Goal: Information Seeking & Learning: Learn about a topic

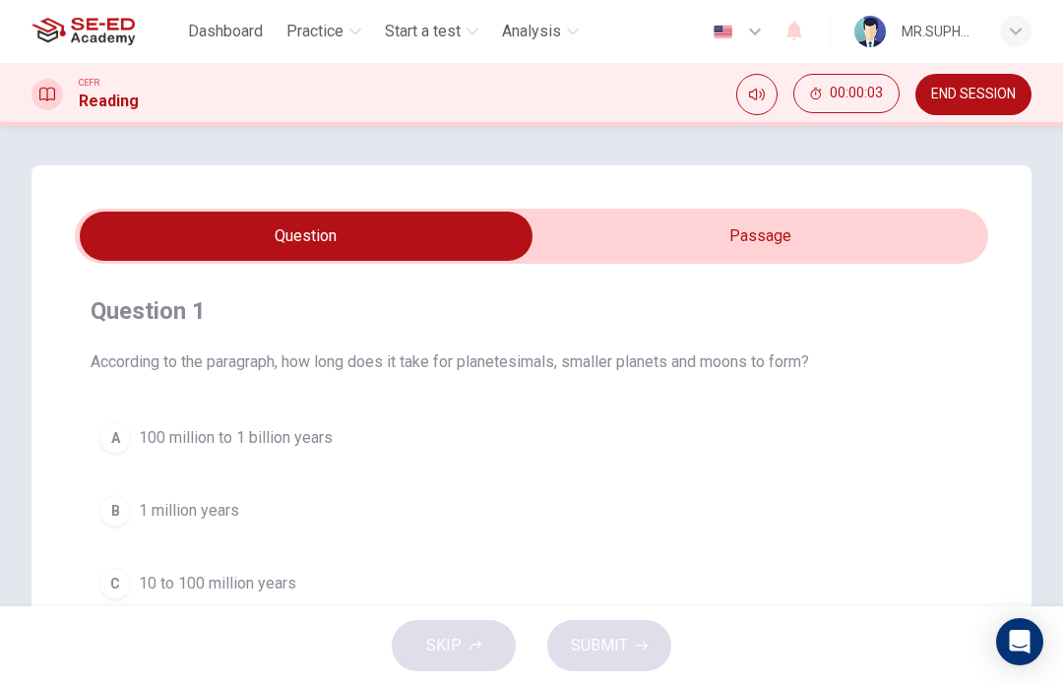
click at [877, 228] on input "checkbox" at bounding box center [306, 236] width 1370 height 49
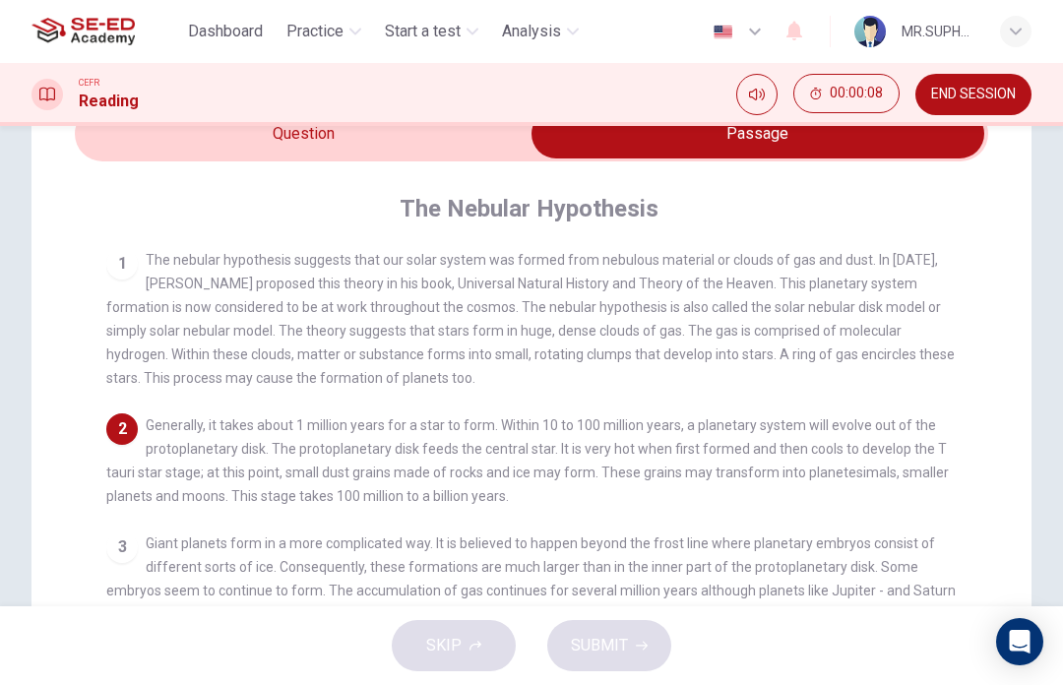
scroll to position [101, 0]
click at [403, 158] on input "checkbox" at bounding box center [758, 134] width 1370 height 49
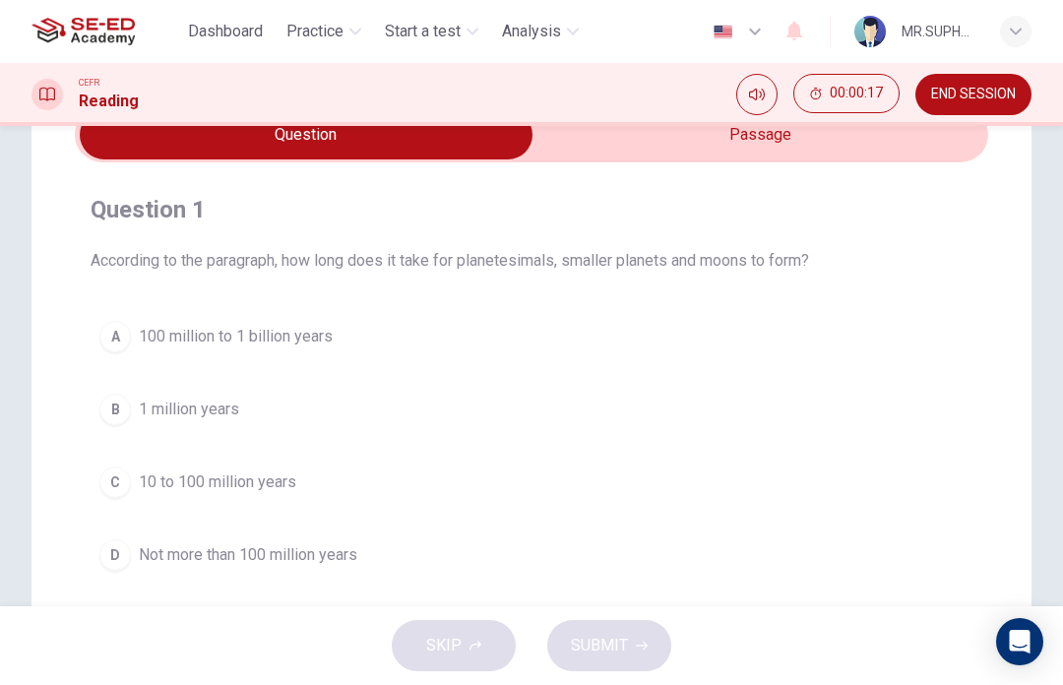
click at [821, 141] on input "checkbox" at bounding box center [306, 134] width 1370 height 49
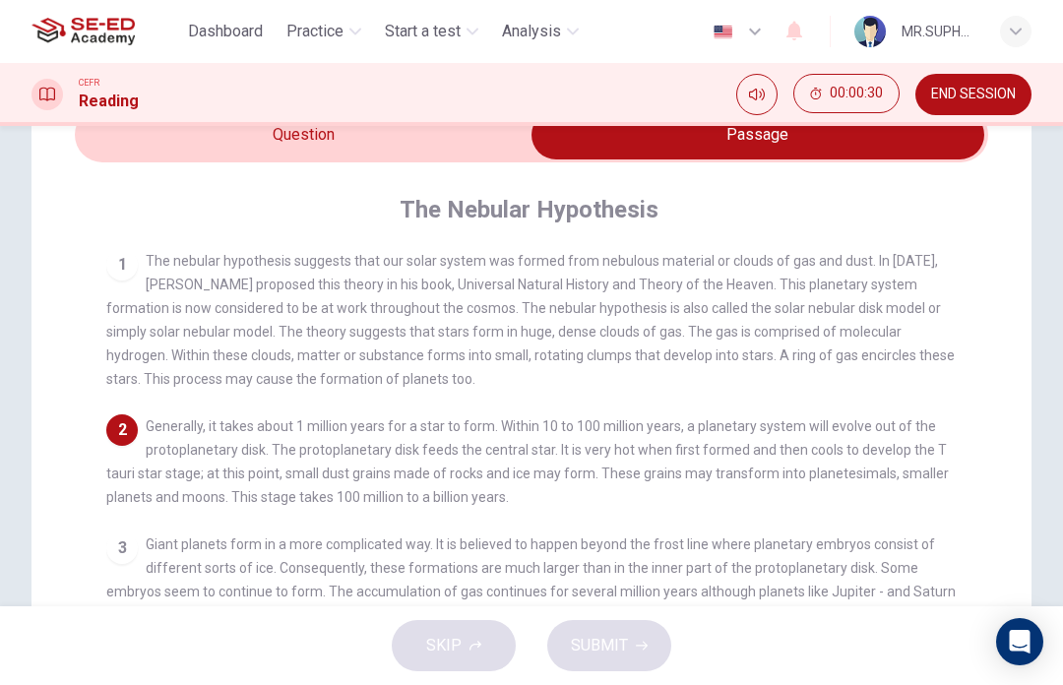
click at [483, 148] on input "checkbox" at bounding box center [758, 134] width 1370 height 49
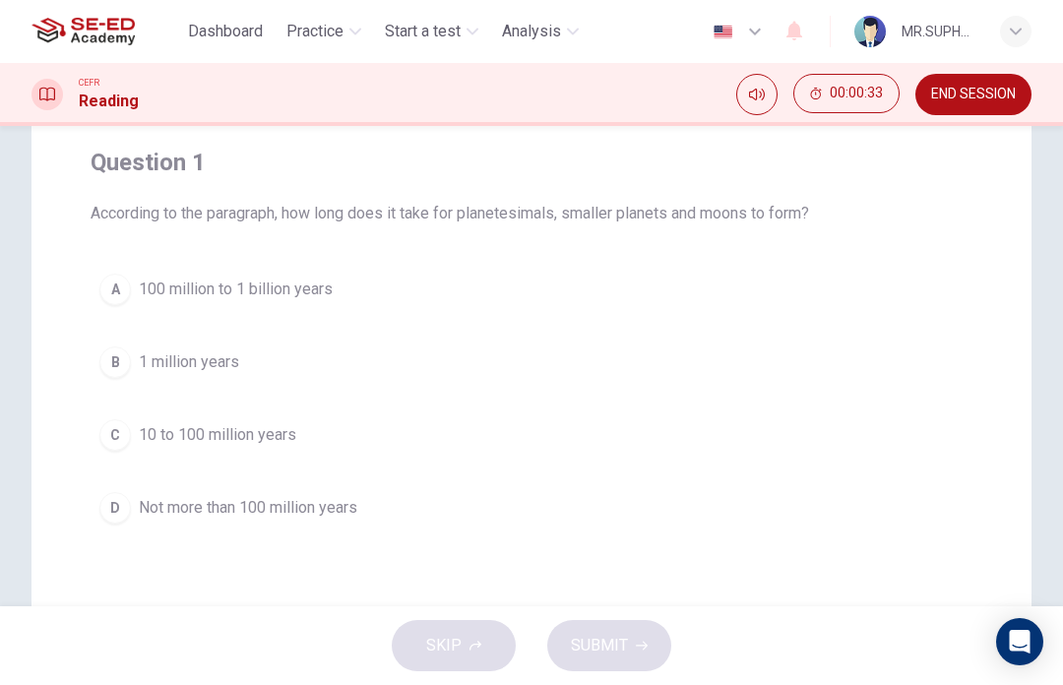
scroll to position [152, 0]
click at [313, 277] on span "100 million to 1 billion years" at bounding box center [236, 287] width 194 height 24
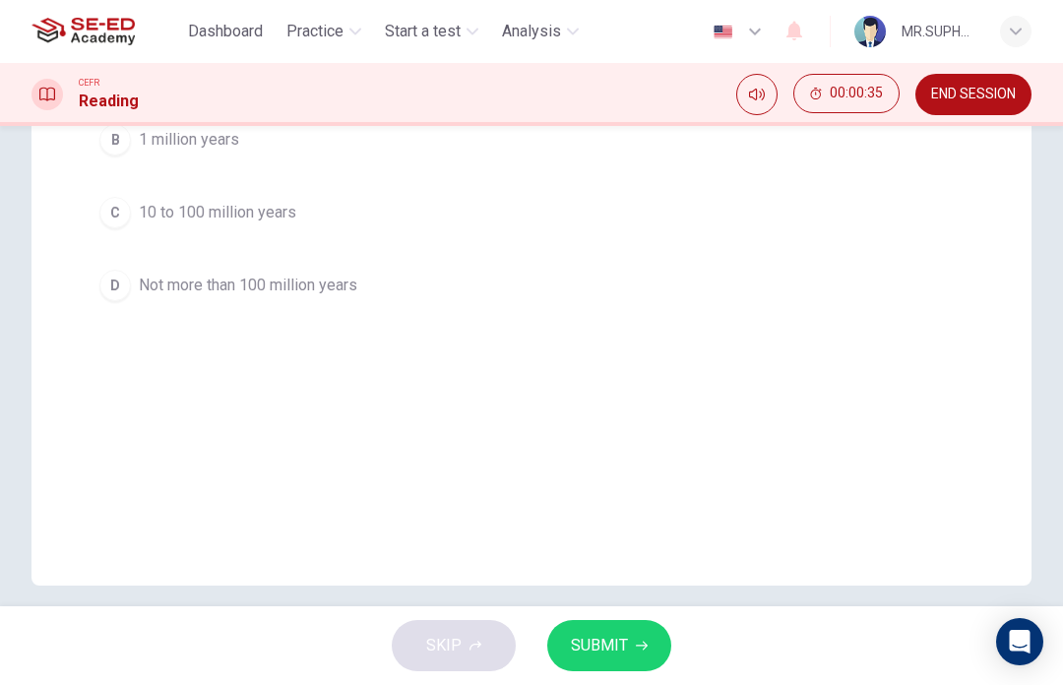
scroll to position [372, 0]
click at [634, 636] on button "SUBMIT" at bounding box center [609, 645] width 124 height 51
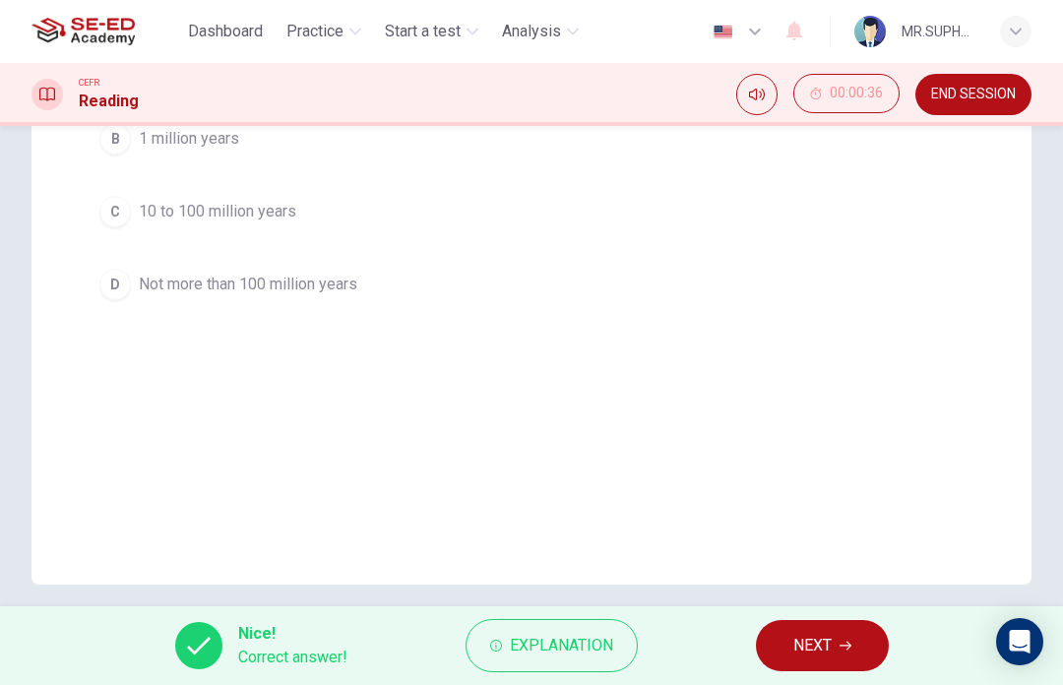
click at [821, 652] on span "NEXT" at bounding box center [813, 646] width 38 height 28
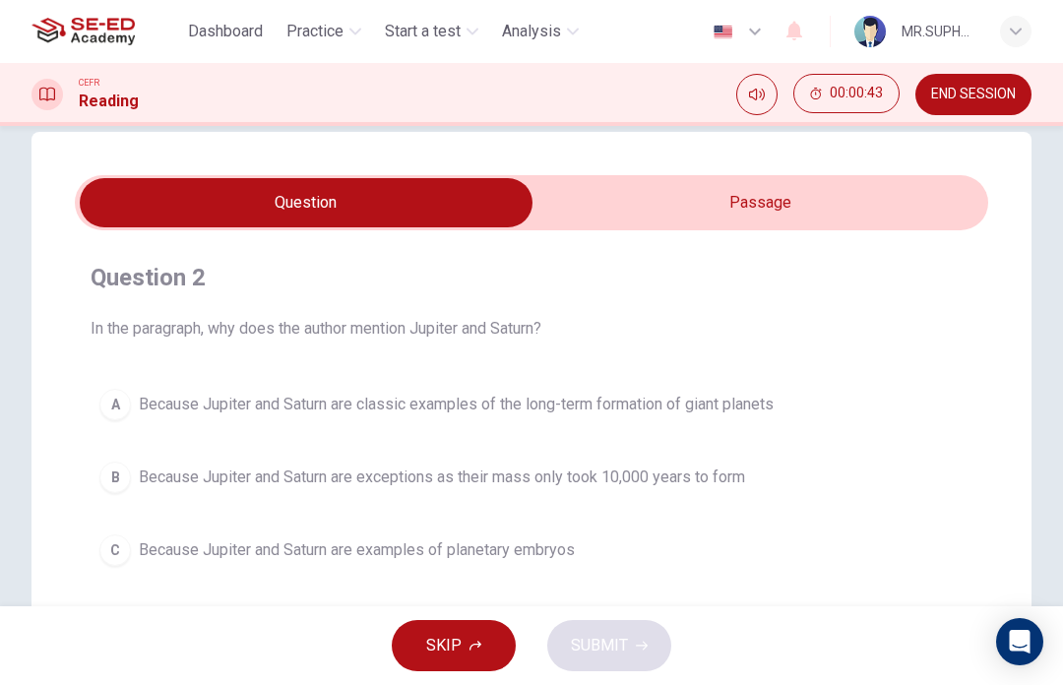
scroll to position [32, 0]
click at [832, 206] on input "checkbox" at bounding box center [306, 203] width 1370 height 49
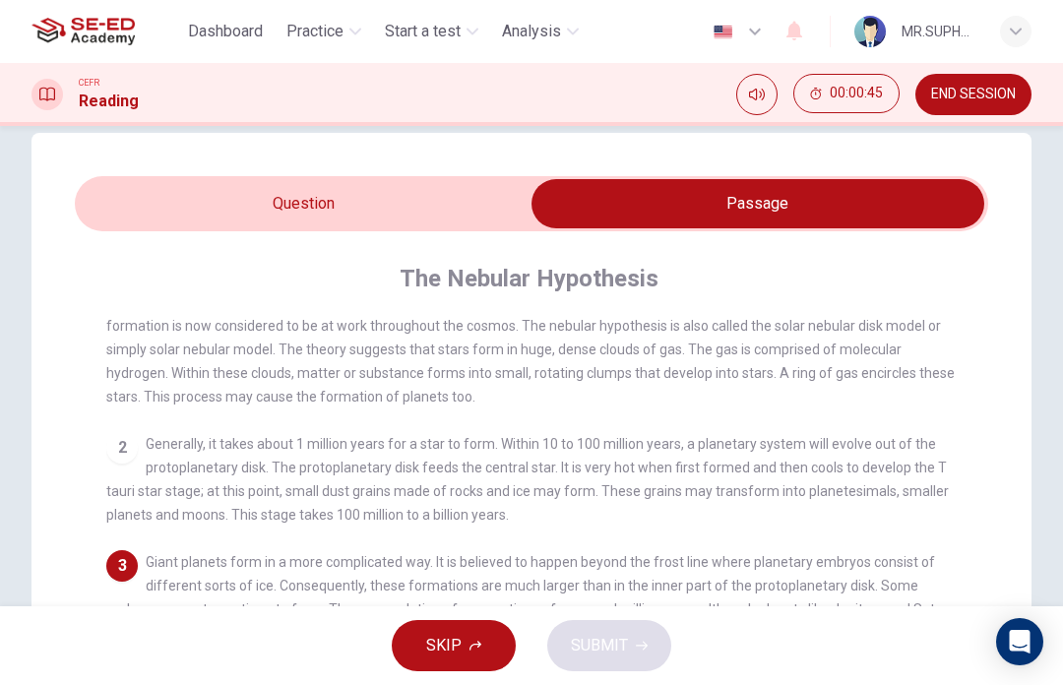
scroll to position [80, 0]
click at [443, 205] on input "checkbox" at bounding box center [758, 203] width 1370 height 49
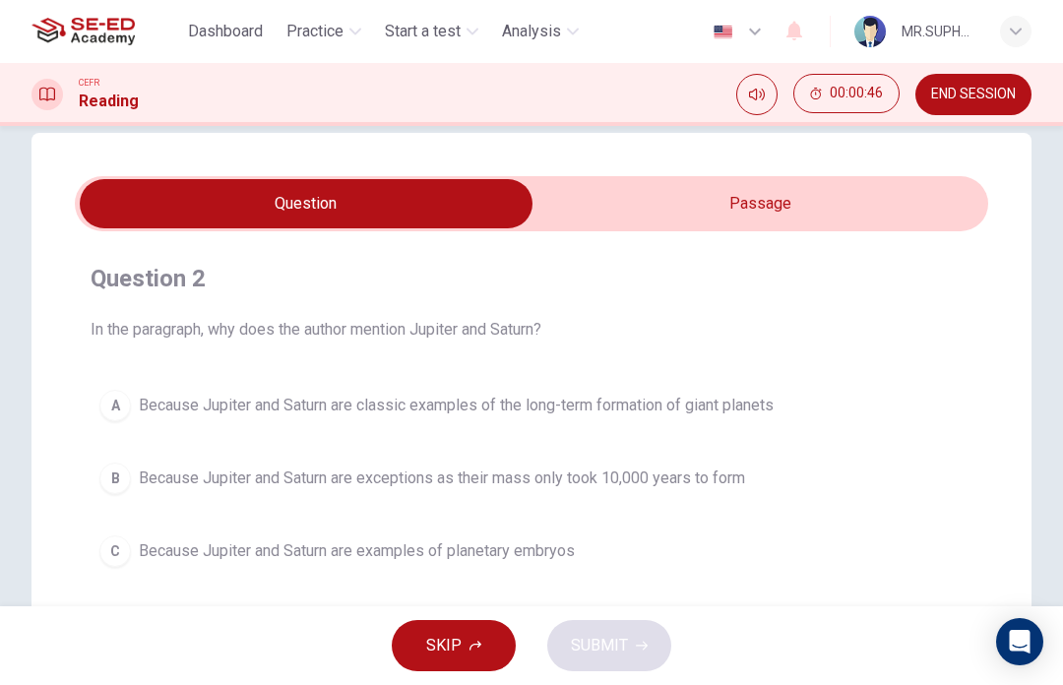
scroll to position [0, 0]
click at [768, 192] on input "checkbox" at bounding box center [306, 203] width 1370 height 49
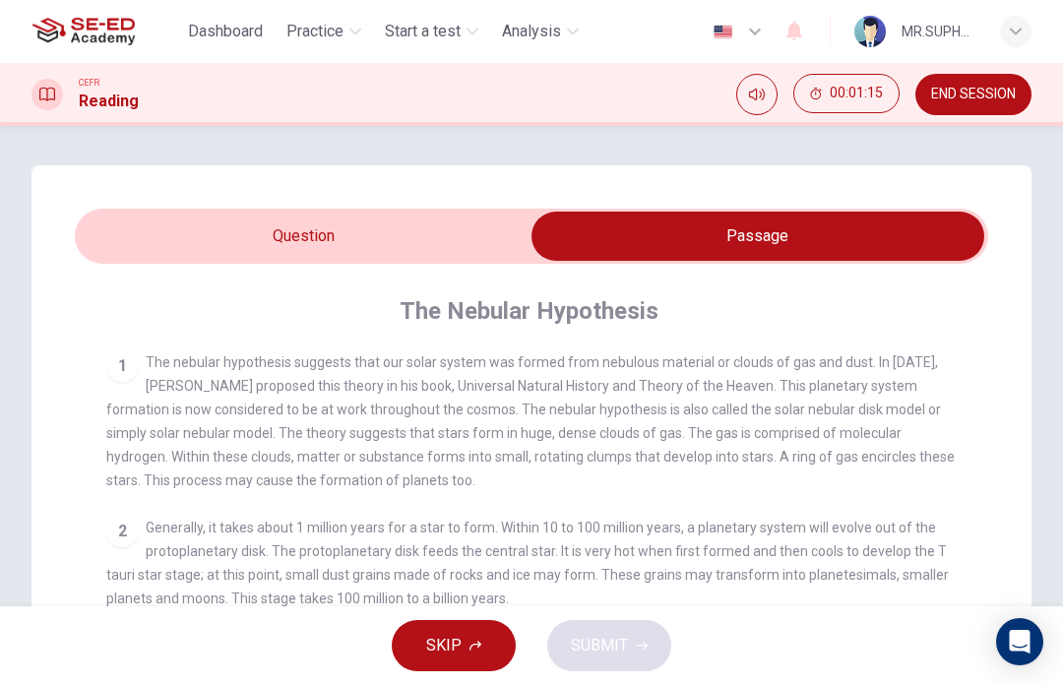
click at [450, 231] on input "checkbox" at bounding box center [758, 236] width 1370 height 49
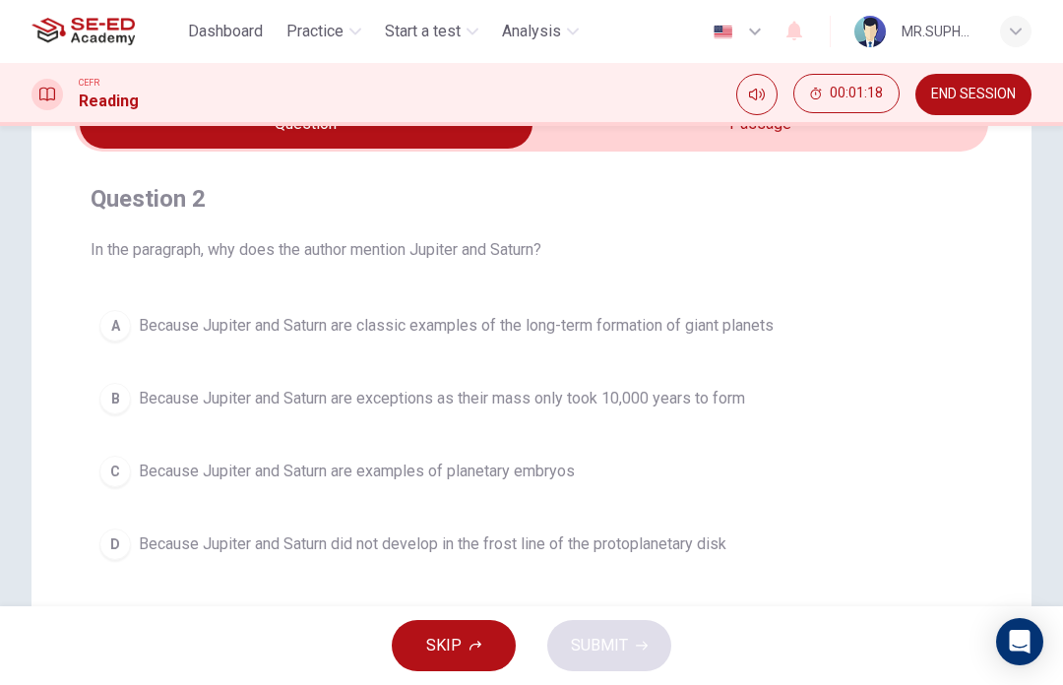
scroll to position [113, 0]
click at [751, 322] on span "Because Jupiter and Saturn are classic examples of the long-term formation of g…" at bounding box center [456, 325] width 635 height 24
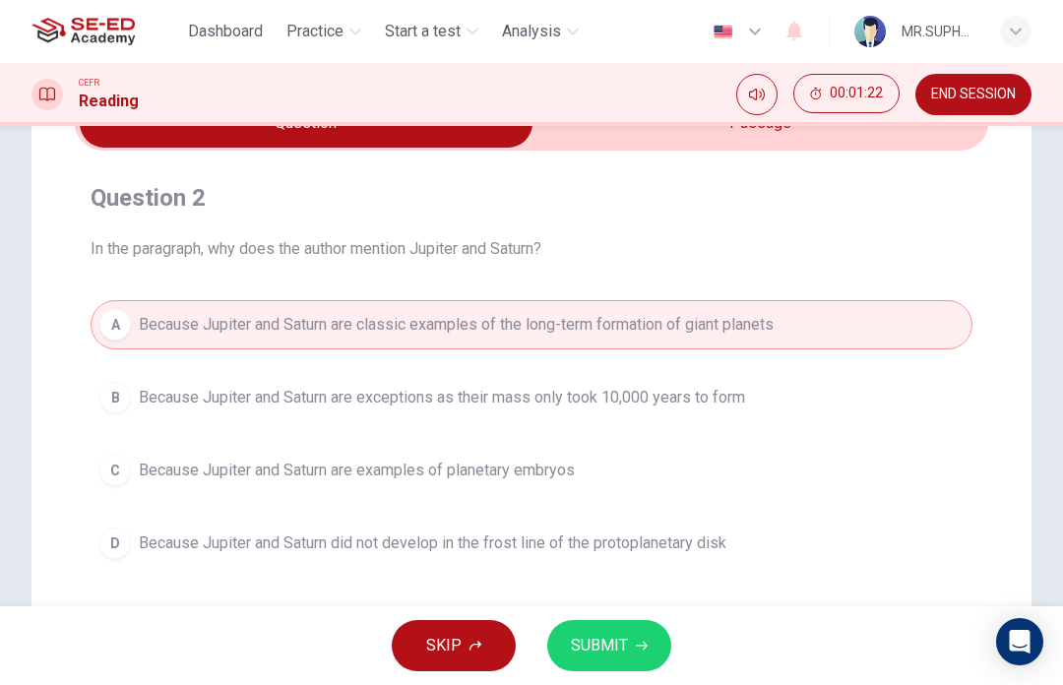
click at [588, 641] on span "SUBMIT" at bounding box center [599, 646] width 57 height 28
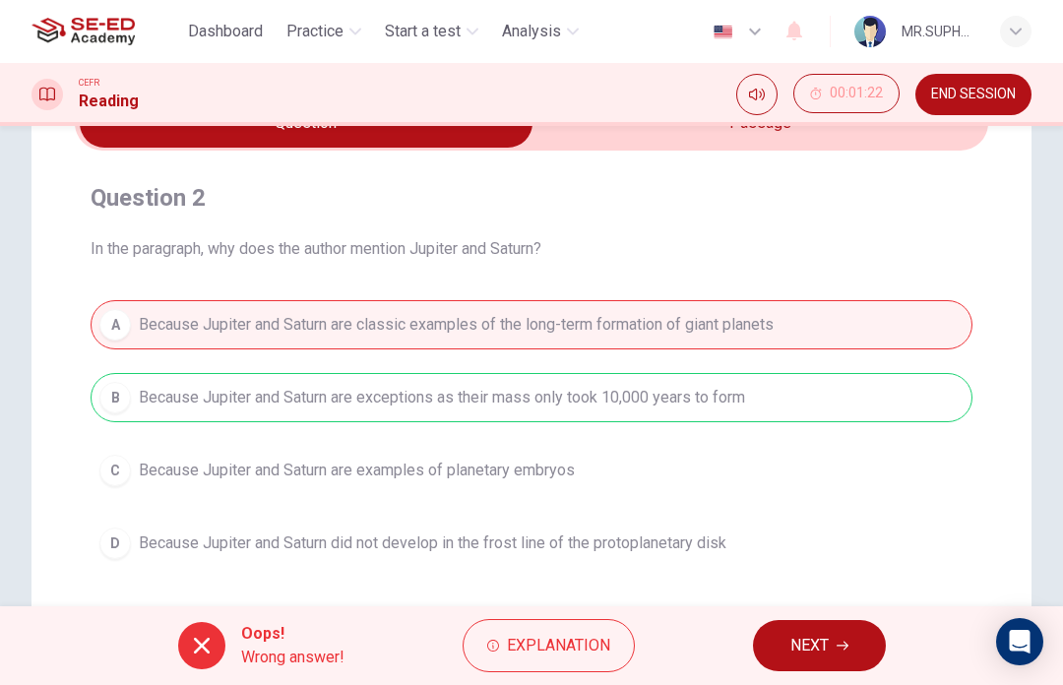
click at [805, 653] on span "NEXT" at bounding box center [810, 646] width 38 height 28
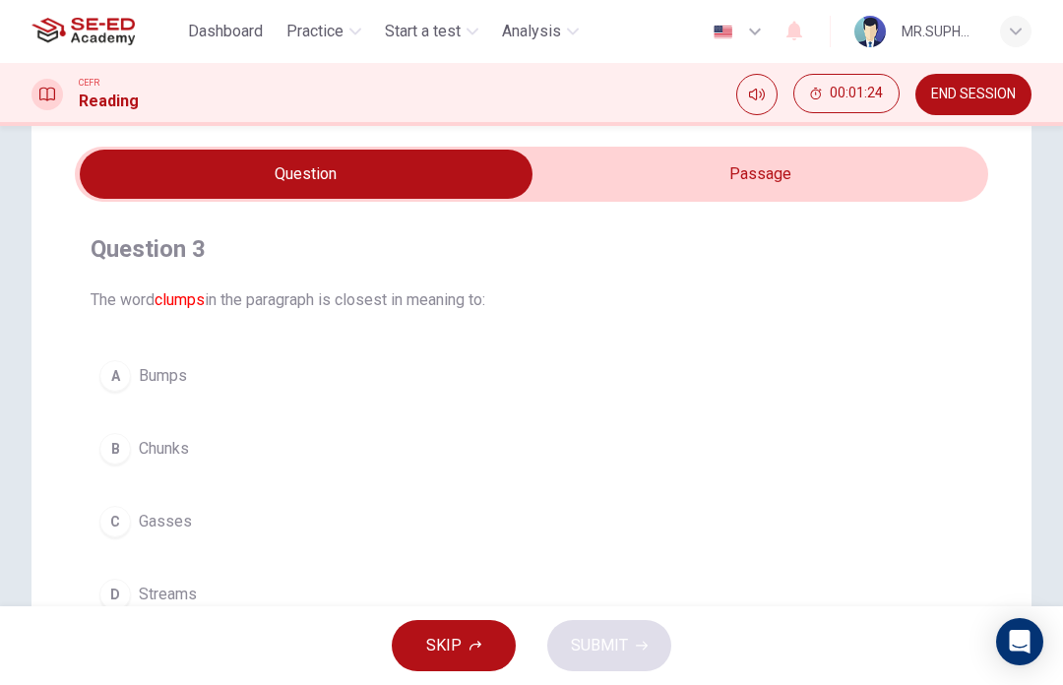
scroll to position [61, 0]
click at [858, 171] on input "checkbox" at bounding box center [306, 175] width 1370 height 49
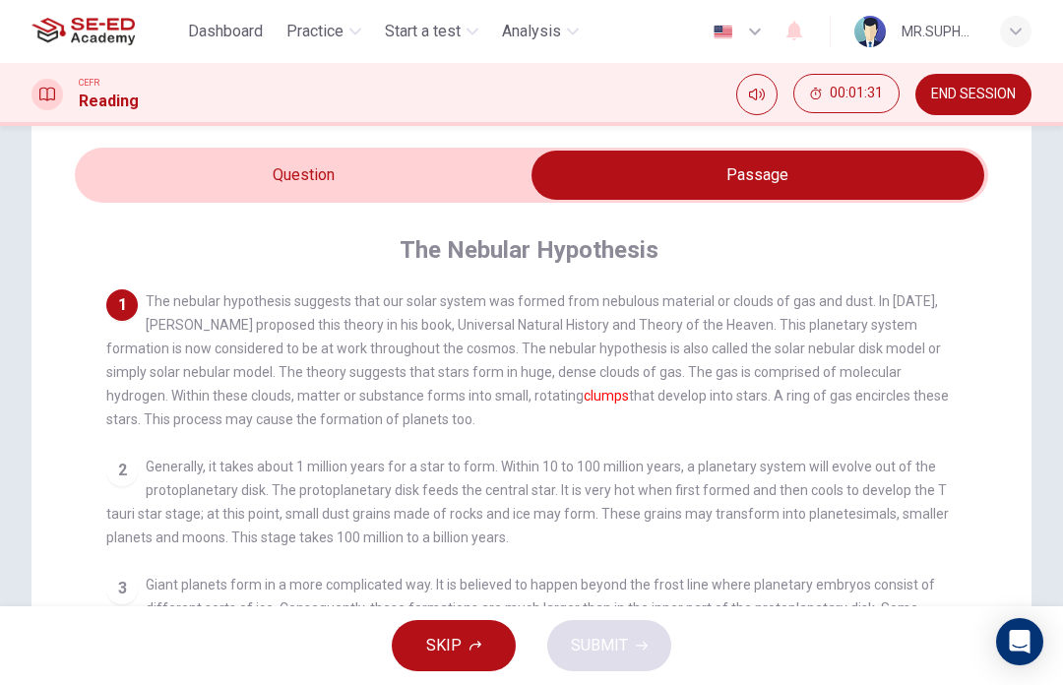
click at [505, 171] on input "checkbox" at bounding box center [758, 175] width 1370 height 49
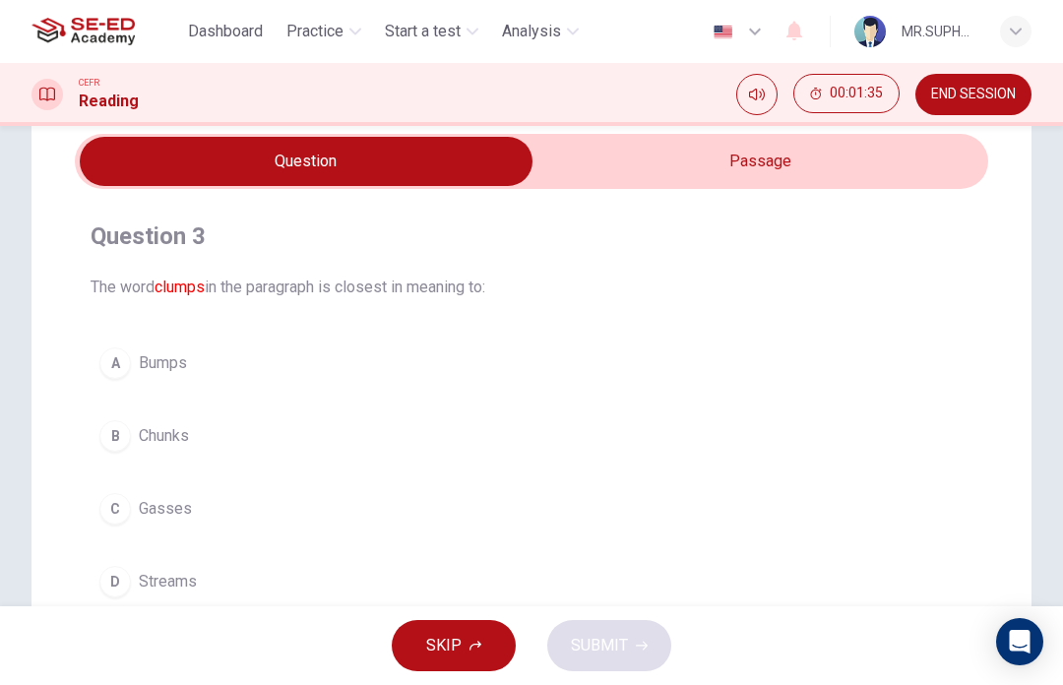
scroll to position [70, 0]
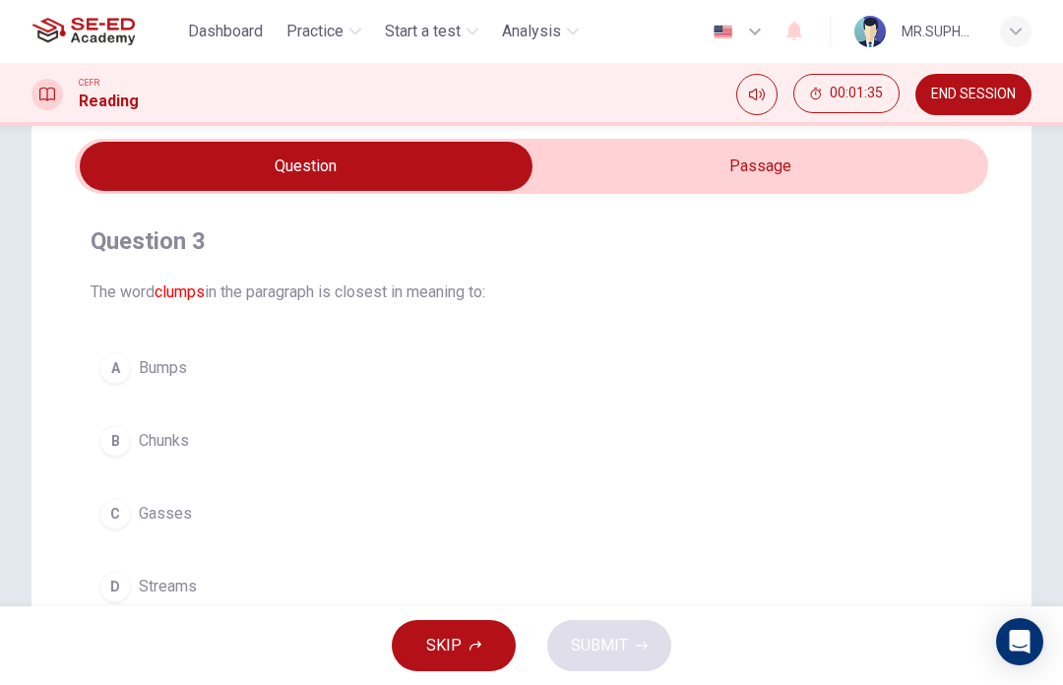
click at [766, 161] on input "checkbox" at bounding box center [306, 166] width 1370 height 49
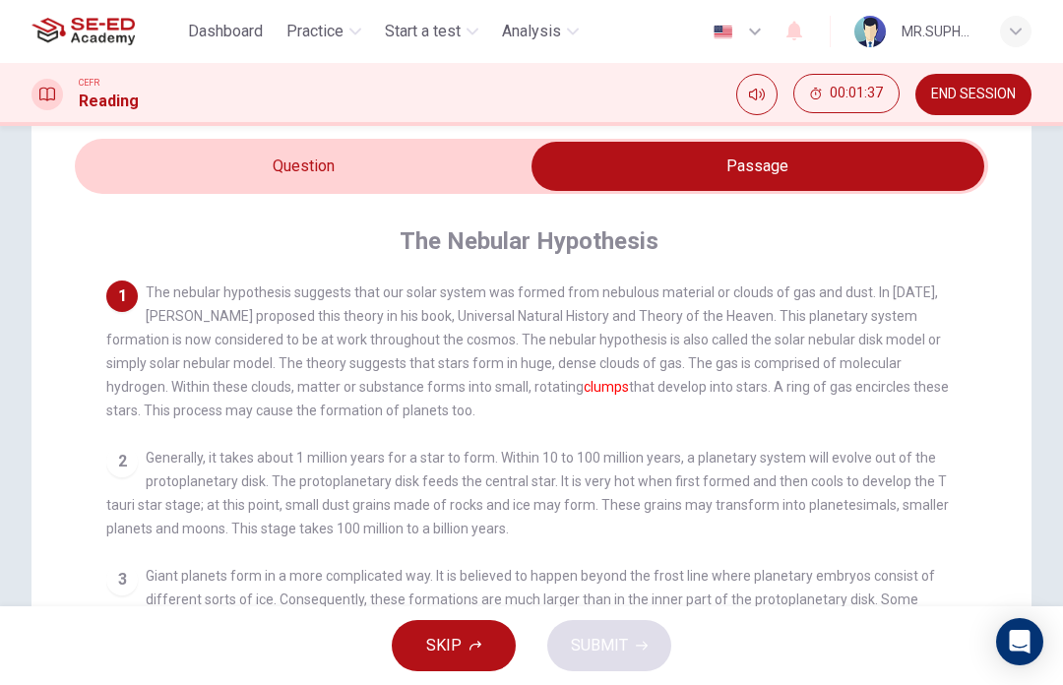
click at [517, 179] on input "checkbox" at bounding box center [758, 166] width 1370 height 49
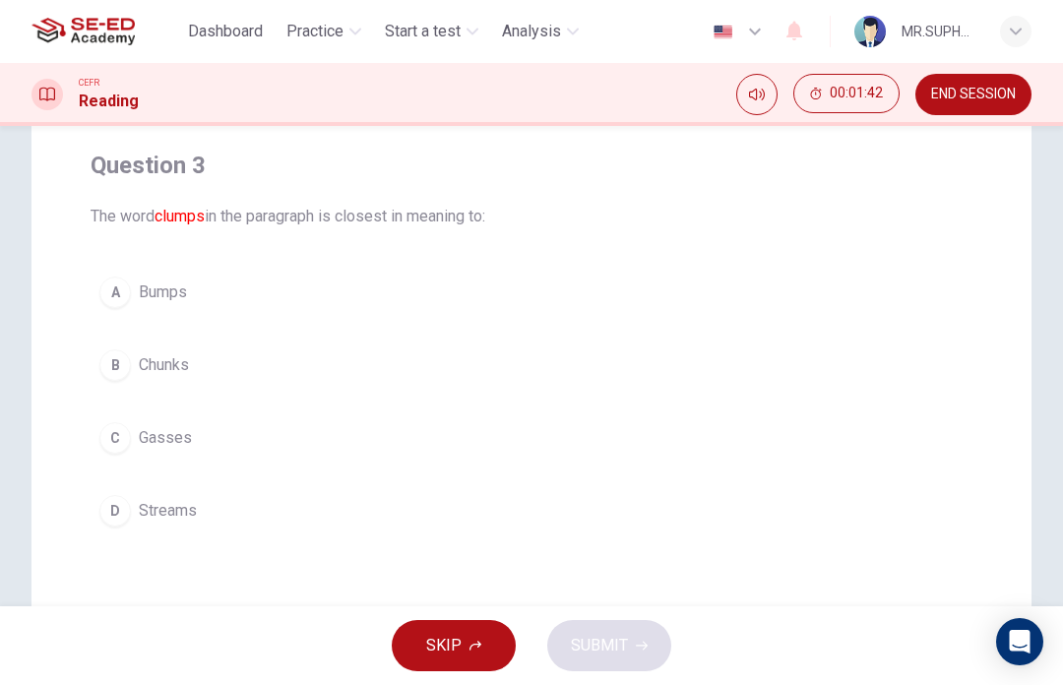
scroll to position [147, 0]
click at [176, 377] on button "B Chunks" at bounding box center [532, 364] width 882 height 49
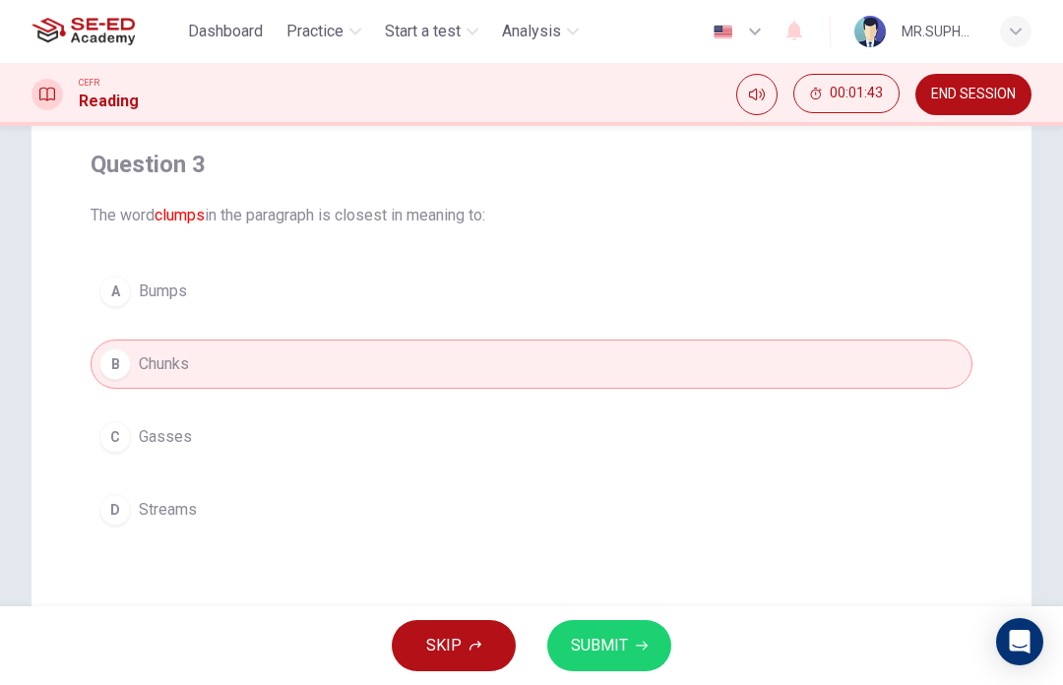
click at [623, 652] on span "SUBMIT" at bounding box center [599, 646] width 57 height 28
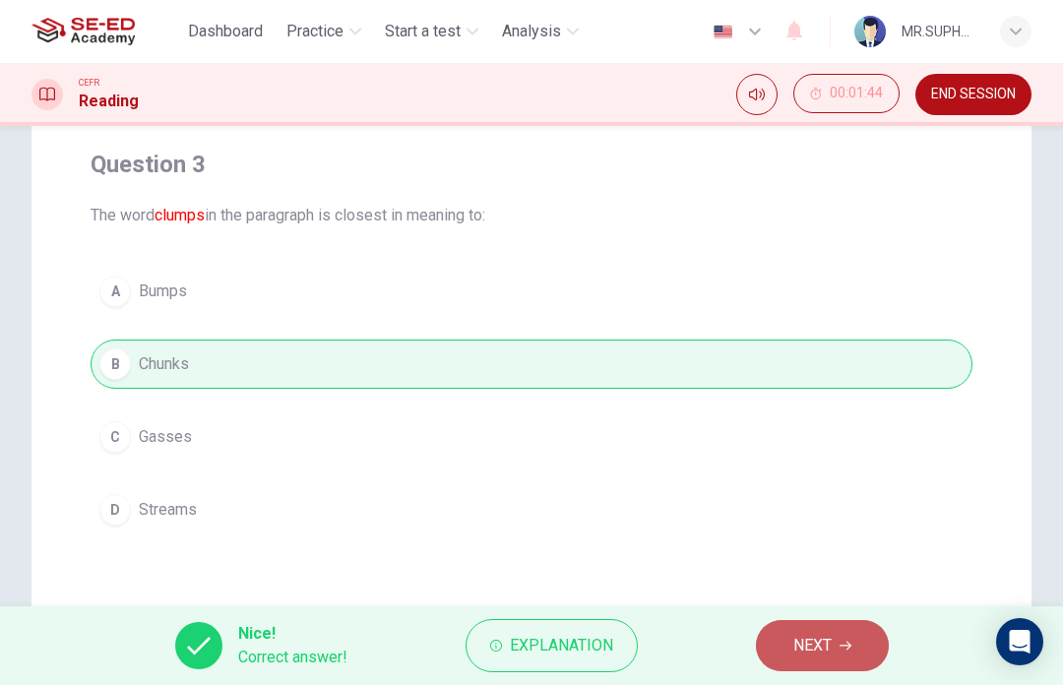
click at [821, 652] on span "NEXT" at bounding box center [813, 646] width 38 height 28
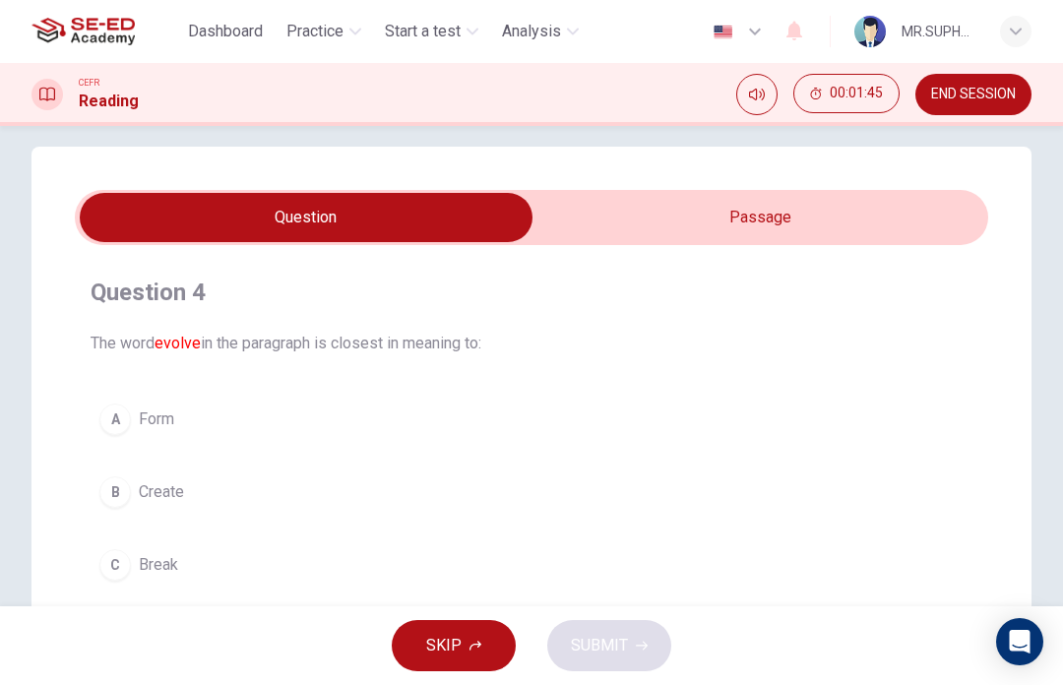
scroll to position [18, 0]
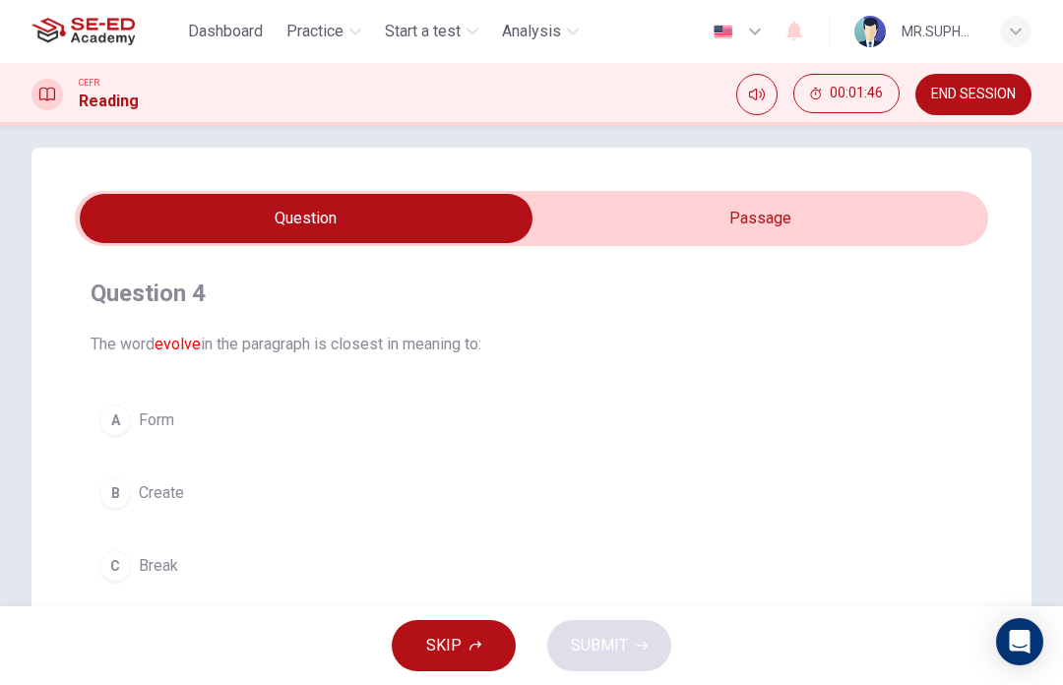
click at [826, 196] on input "checkbox" at bounding box center [306, 218] width 1370 height 49
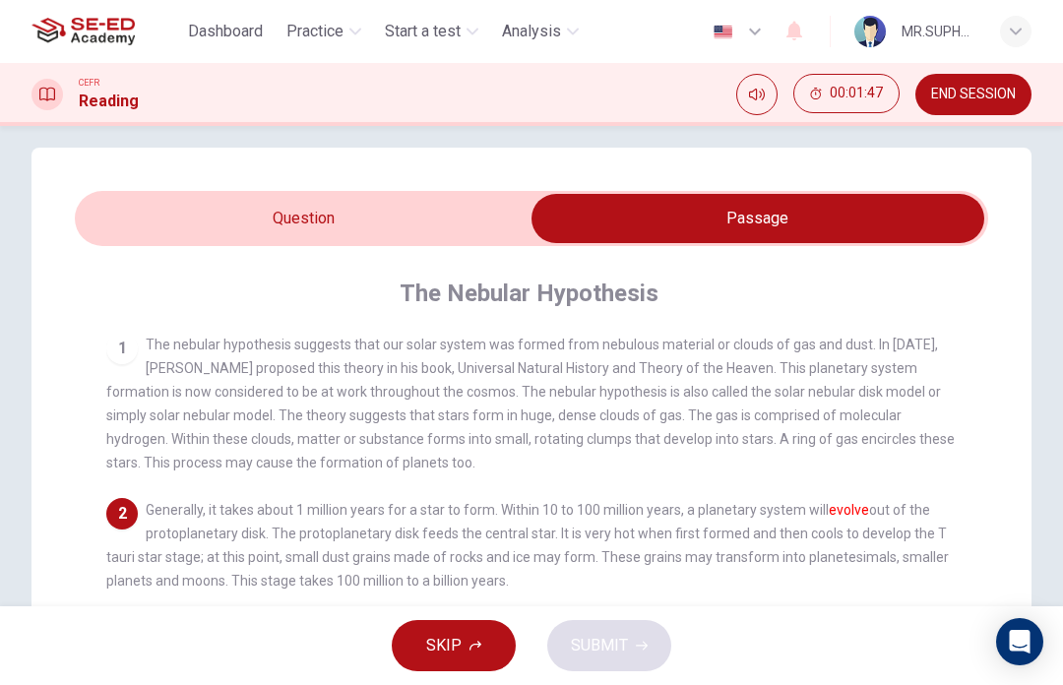
click at [478, 214] on input "checkbox" at bounding box center [758, 218] width 1370 height 49
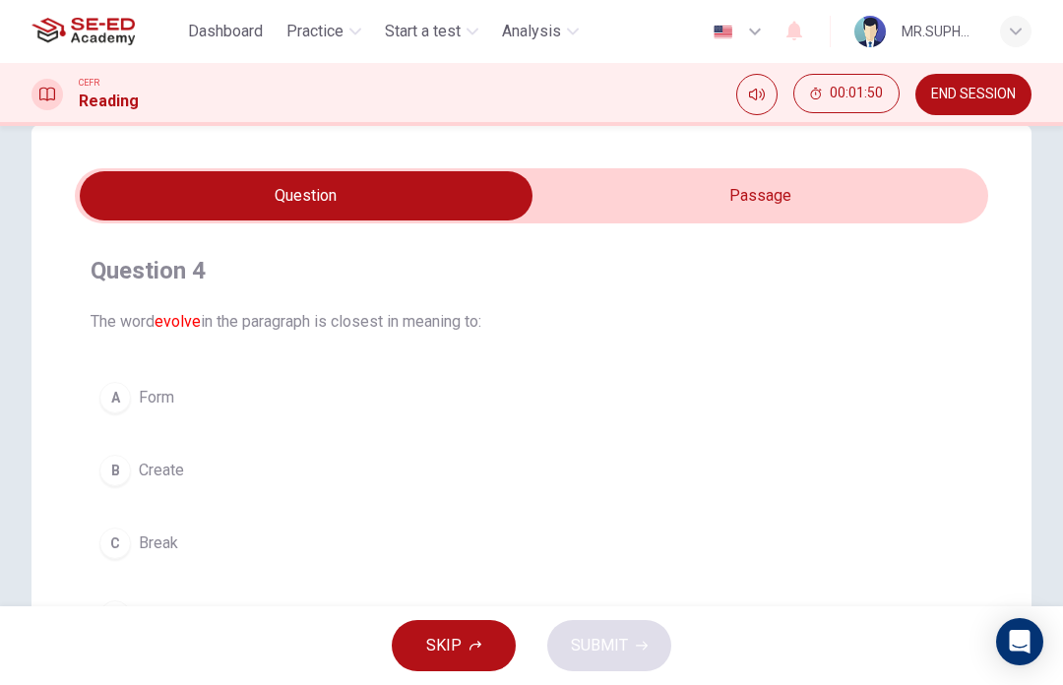
scroll to position [34, 0]
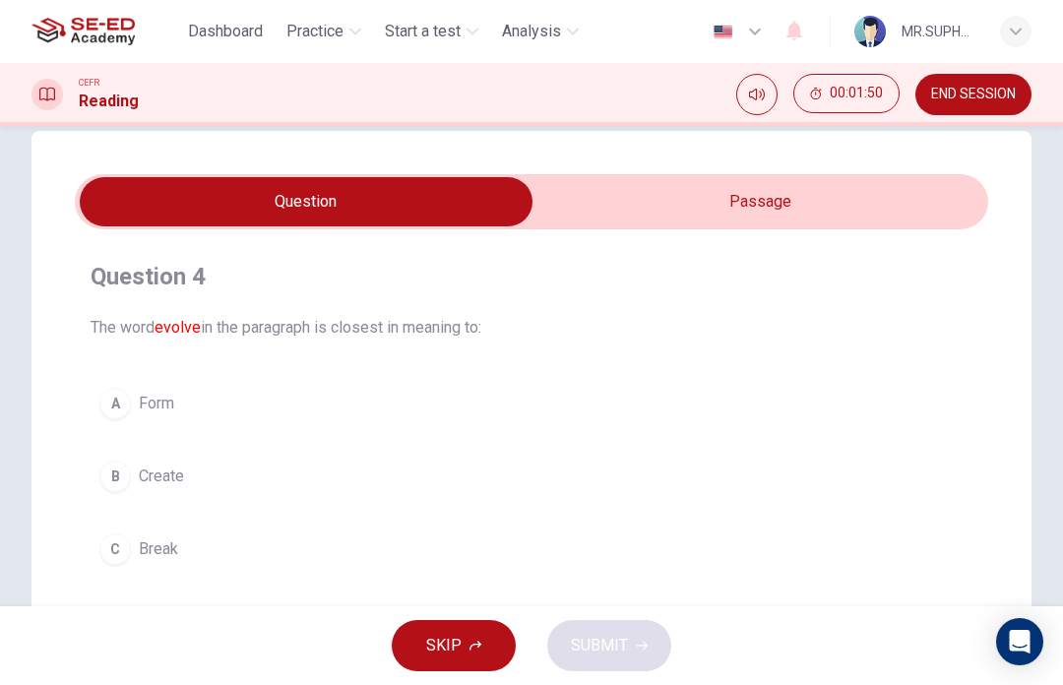
click at [707, 209] on input "checkbox" at bounding box center [306, 201] width 1370 height 49
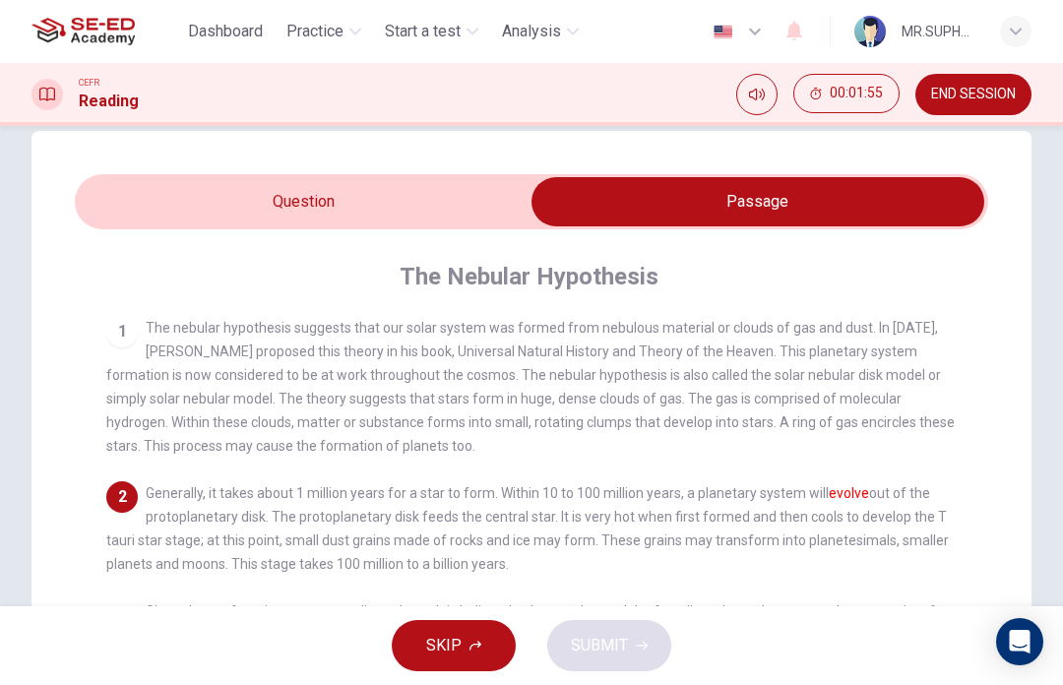
click at [462, 220] on input "checkbox" at bounding box center [758, 201] width 1370 height 49
checkbox input "false"
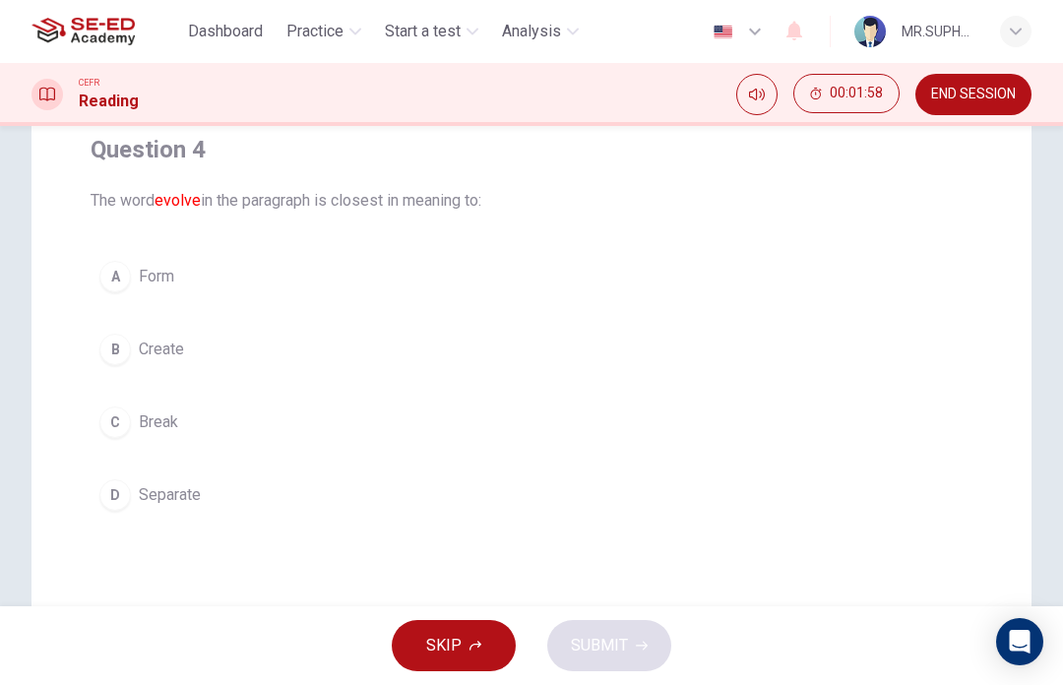
scroll to position [159, 0]
click at [138, 275] on button "A Form" at bounding box center [532, 278] width 882 height 49
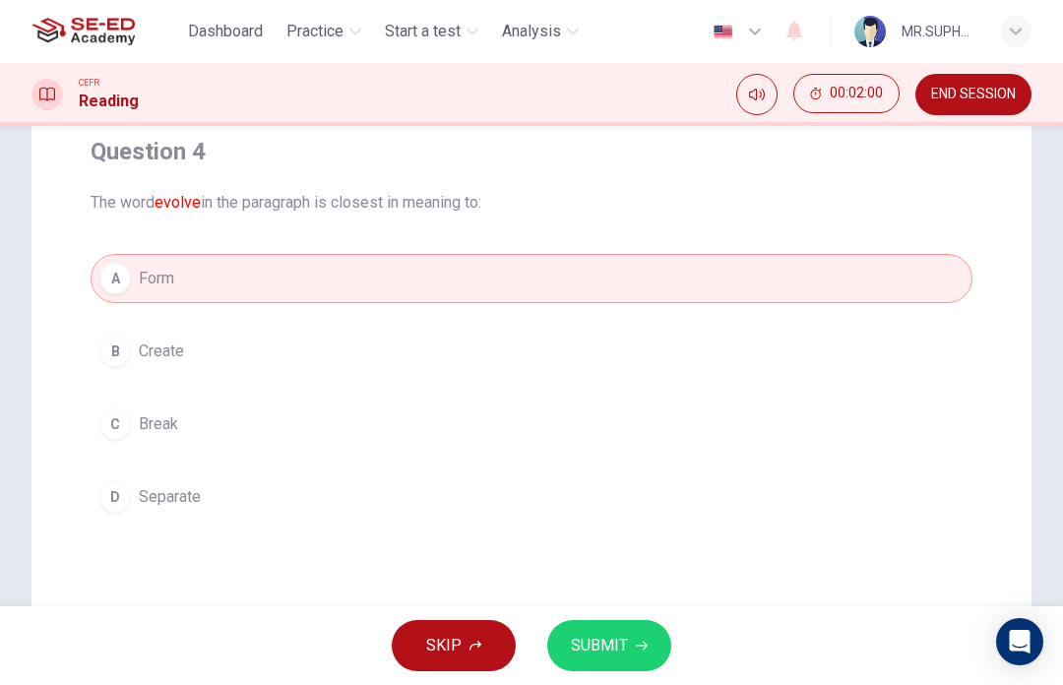
click at [595, 668] on button "SUBMIT" at bounding box center [609, 645] width 124 height 51
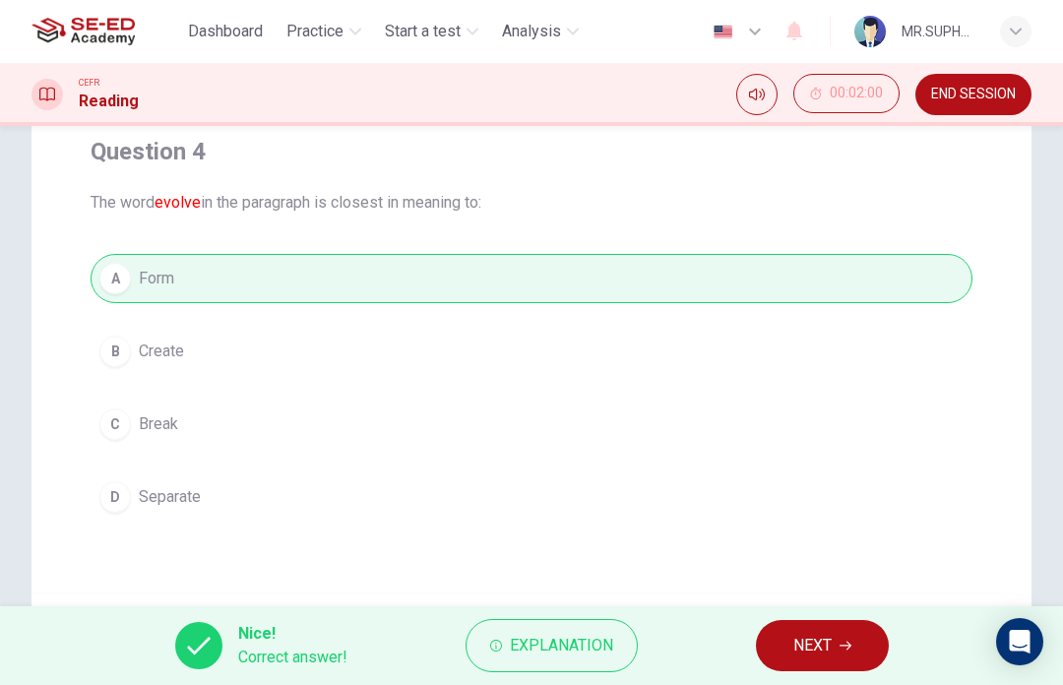
click at [832, 649] on span "NEXT" at bounding box center [813, 646] width 38 height 28
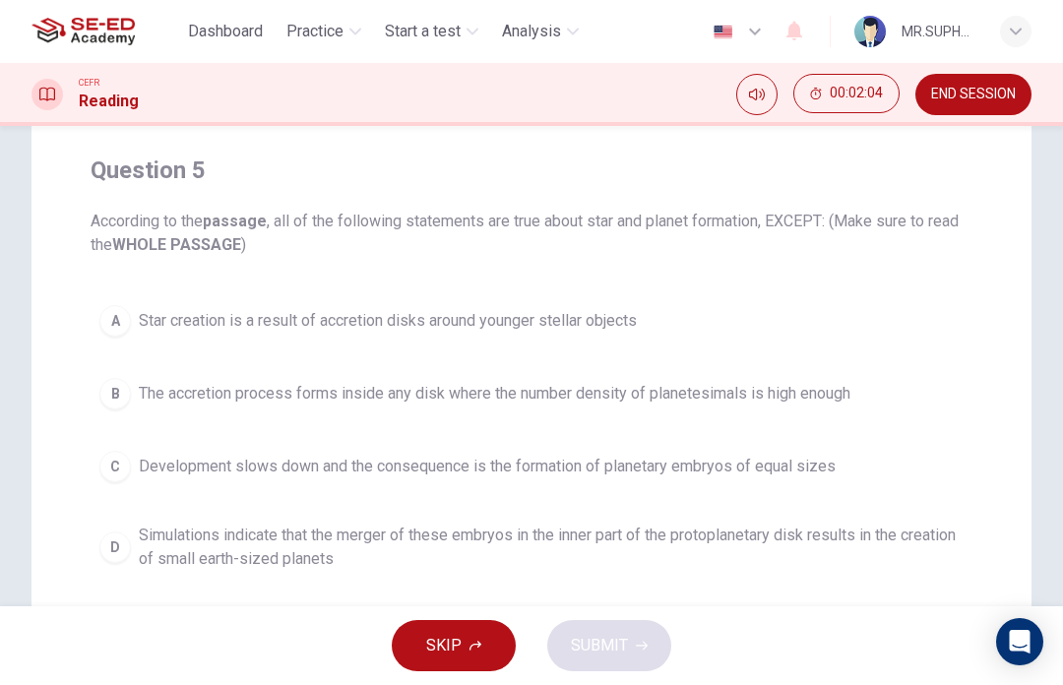
scroll to position [116, 0]
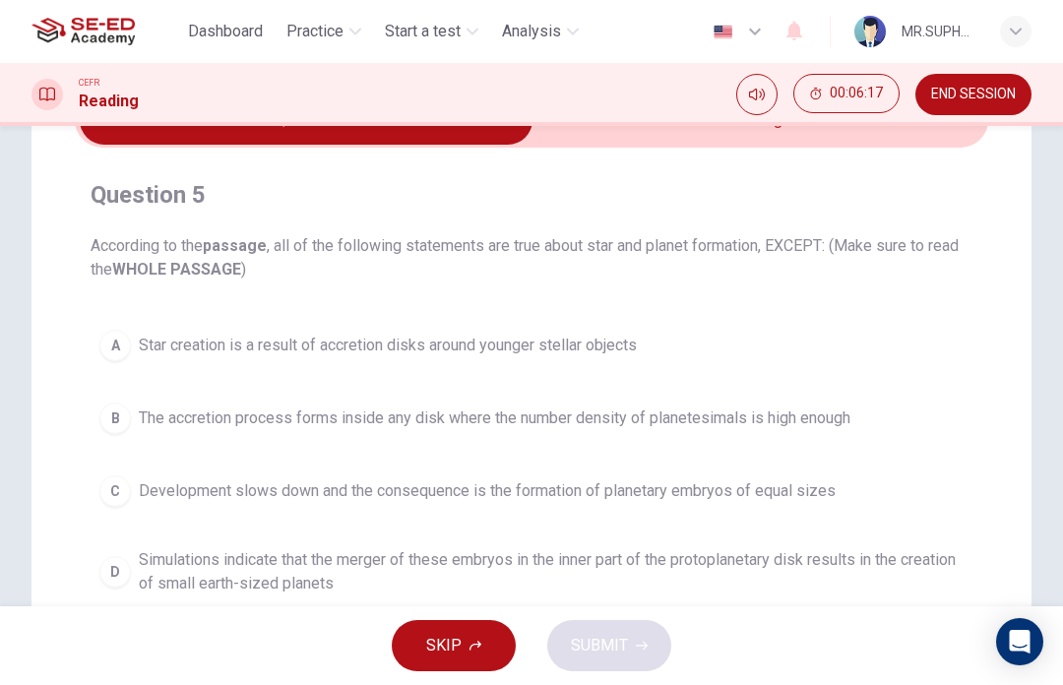
click at [593, 328] on button "A Star creation is a result of accretion disks around younger stellar objects" at bounding box center [532, 345] width 882 height 49
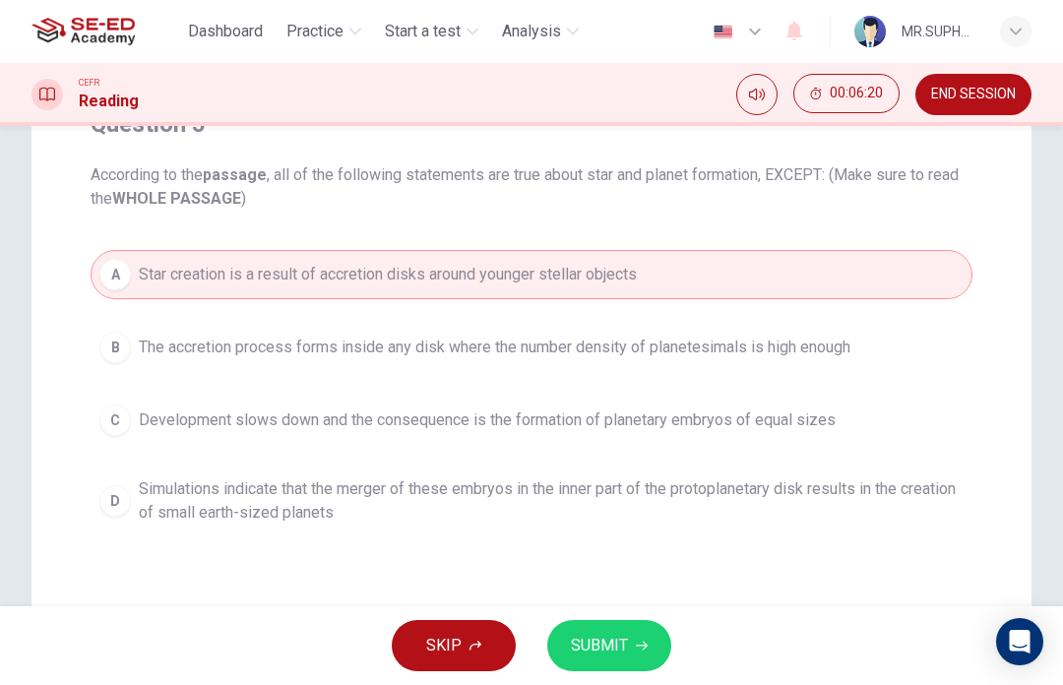
scroll to position [197, 0]
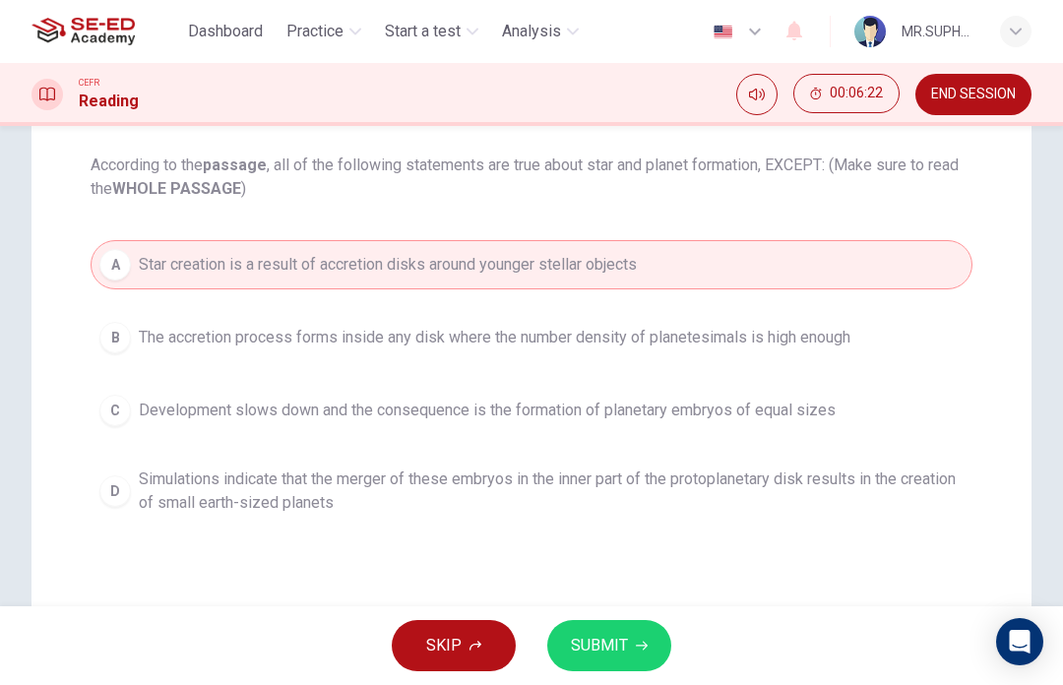
click at [768, 350] on button "B The accretion process forms inside any disk where the number density of plane…" at bounding box center [532, 337] width 882 height 49
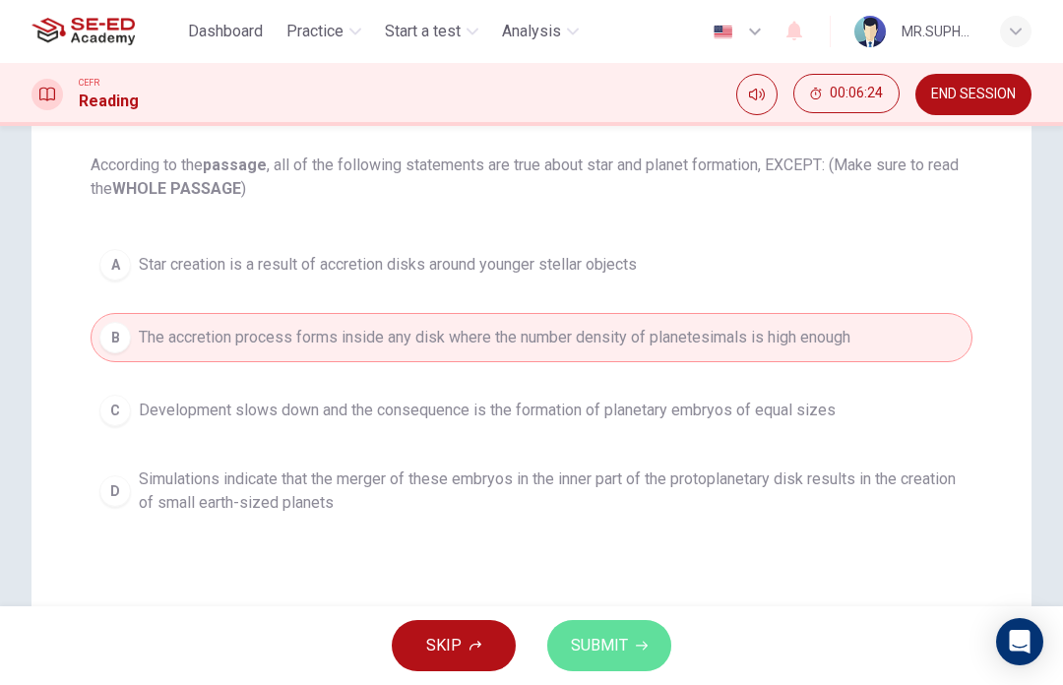
click at [643, 644] on icon "button" at bounding box center [642, 646] width 12 height 9
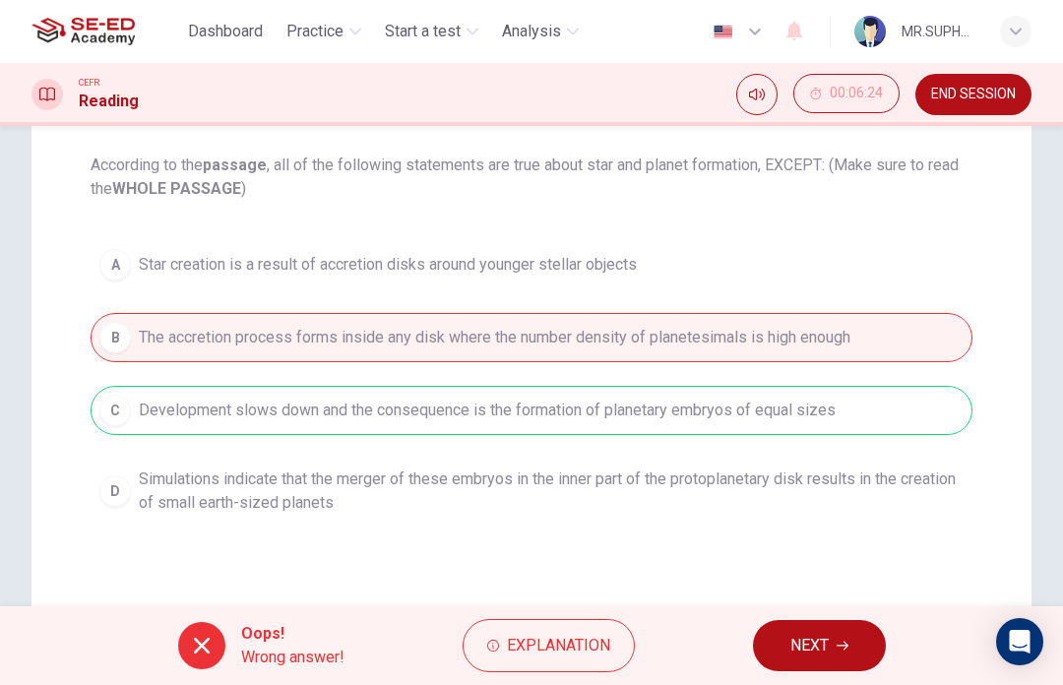
click at [826, 651] on span "NEXT" at bounding box center [810, 646] width 38 height 28
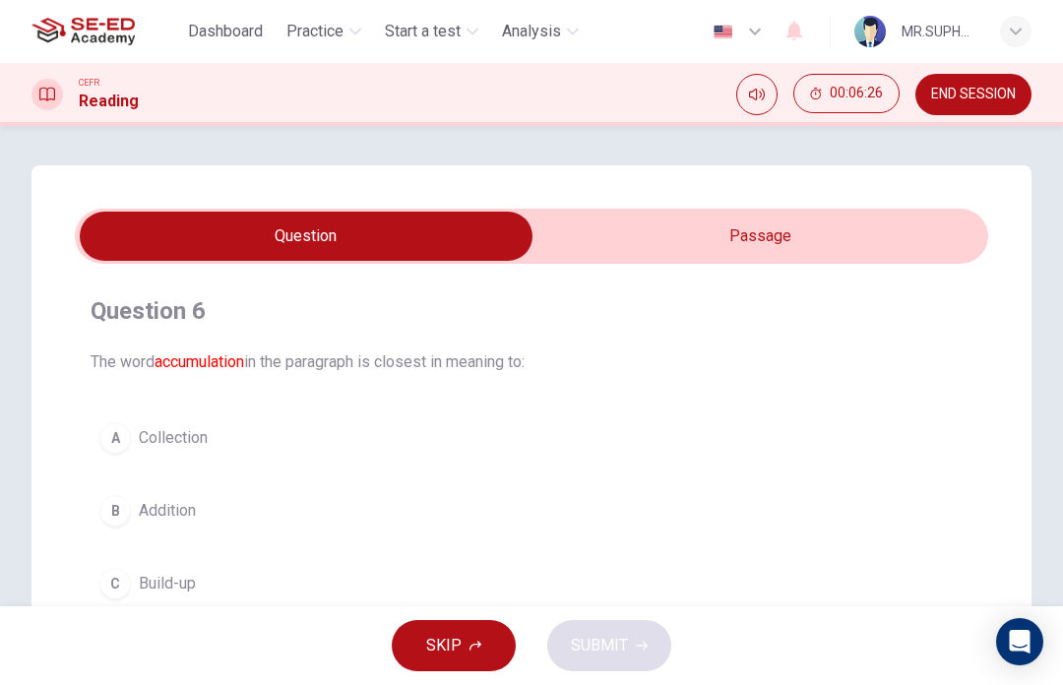
scroll to position [0, 0]
click at [987, 85] on button "END SESSION" at bounding box center [974, 94] width 116 height 41
